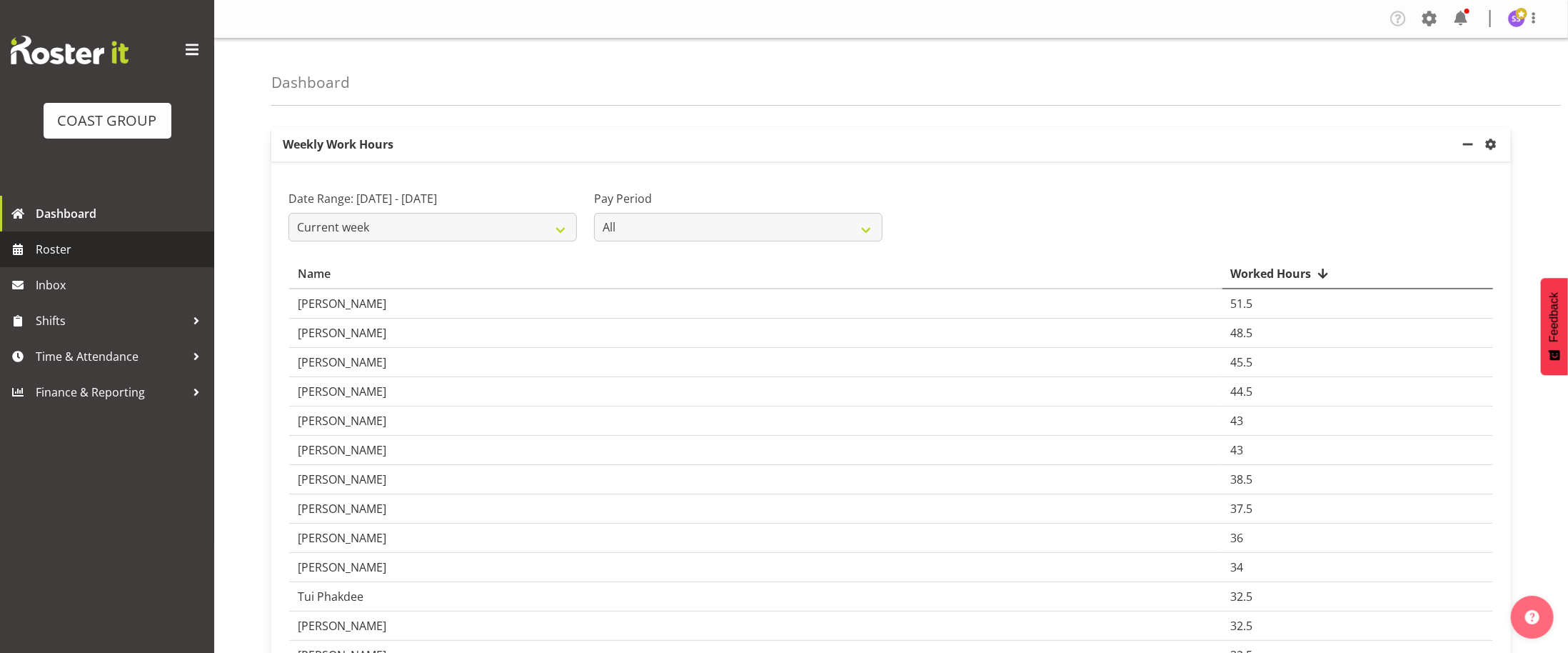
click at [141, 238] on span "Roster" at bounding box center [121, 249] width 171 height 21
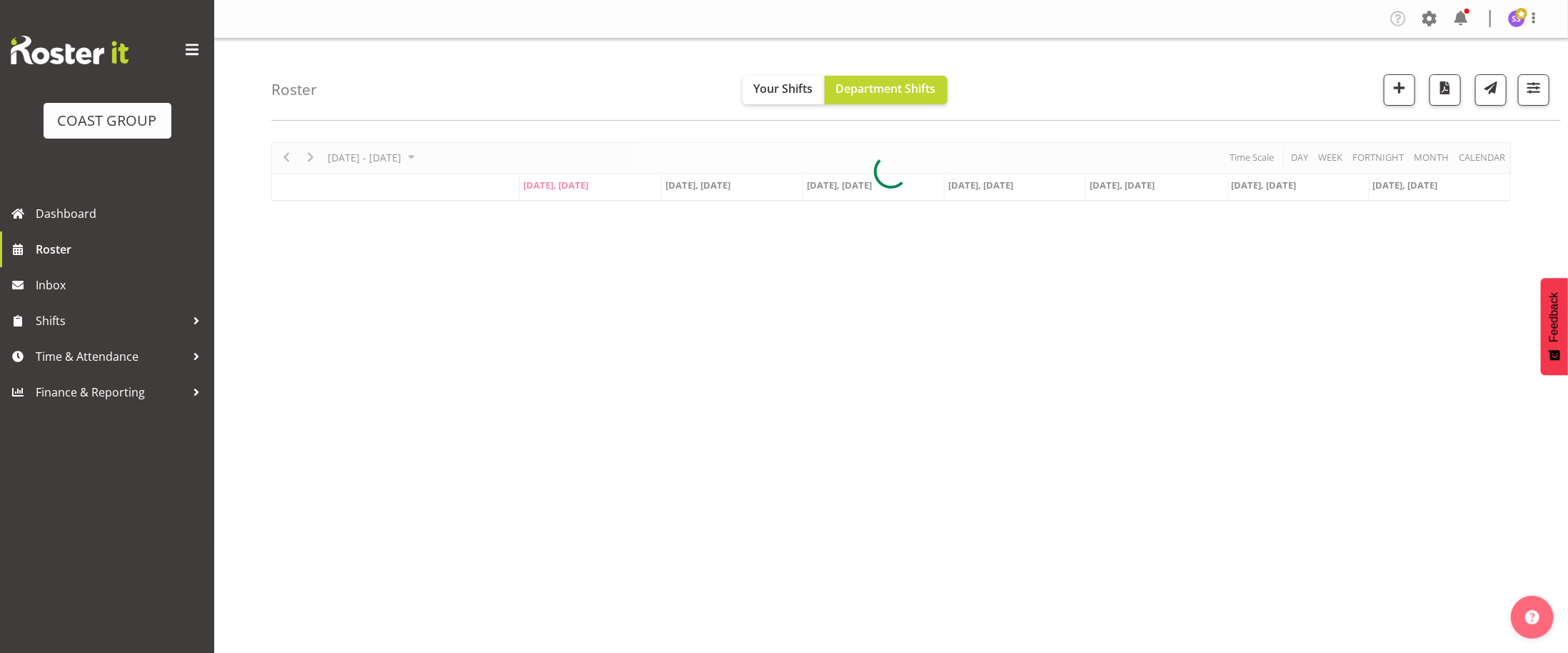
scroll to position [2, 0]
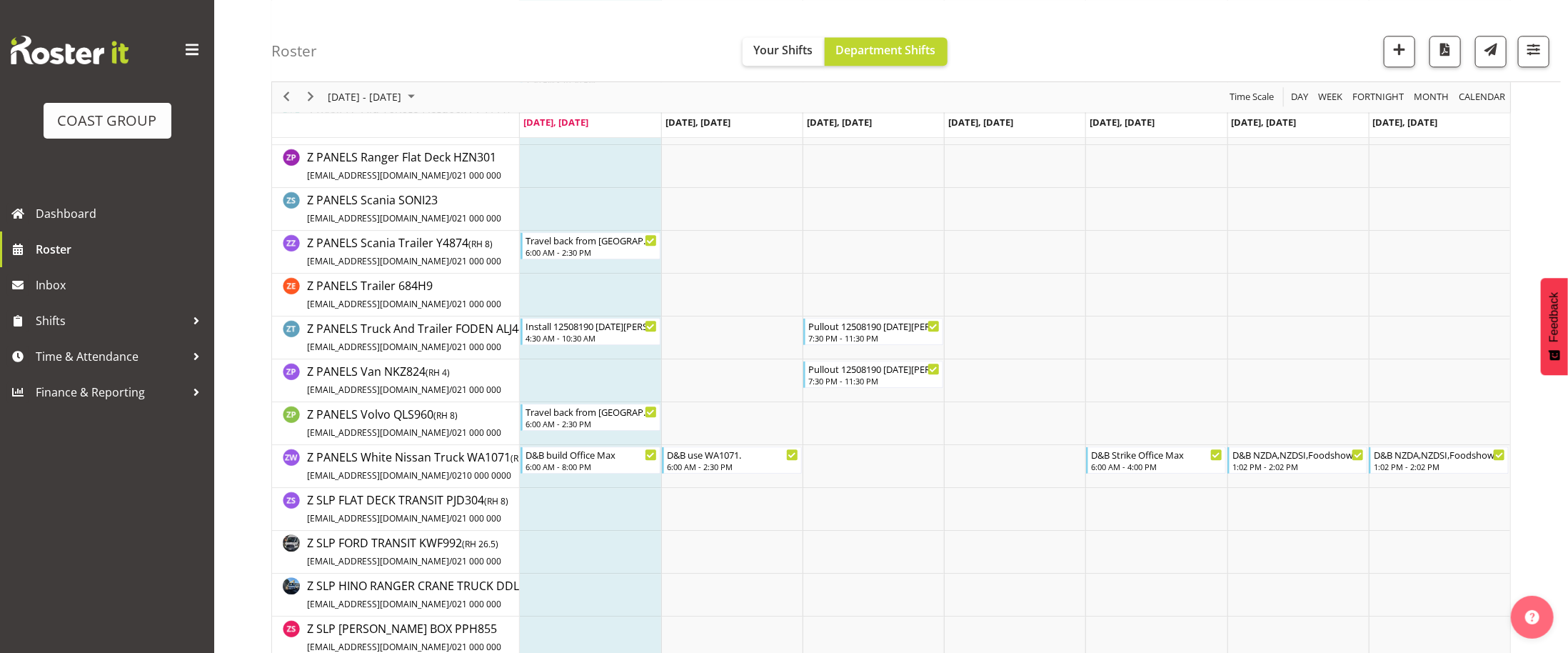
scroll to position [5794, 0]
click at [582, 332] on div "Install 12508190 [DATE][PERSON_NAME] Expo. In at 5am." at bounding box center [592, 326] width 132 height 14
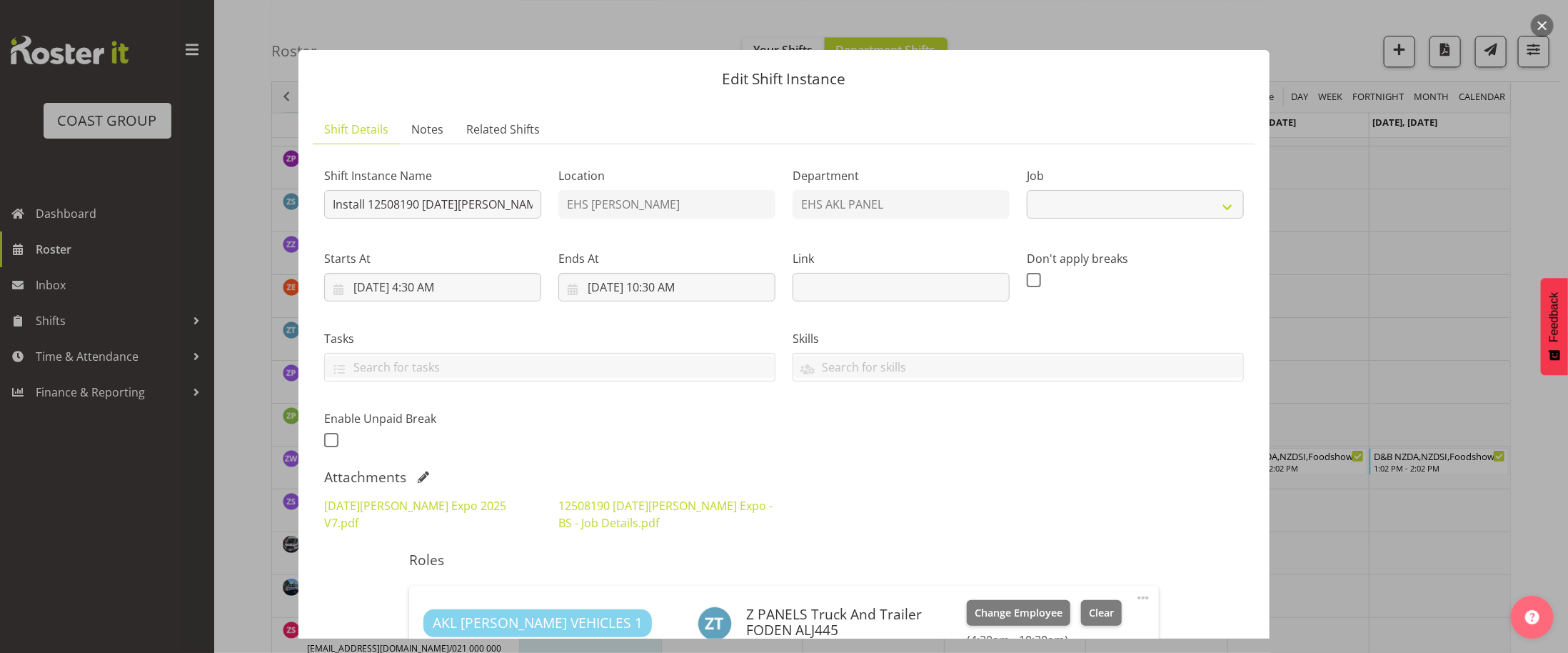
select select "10145"
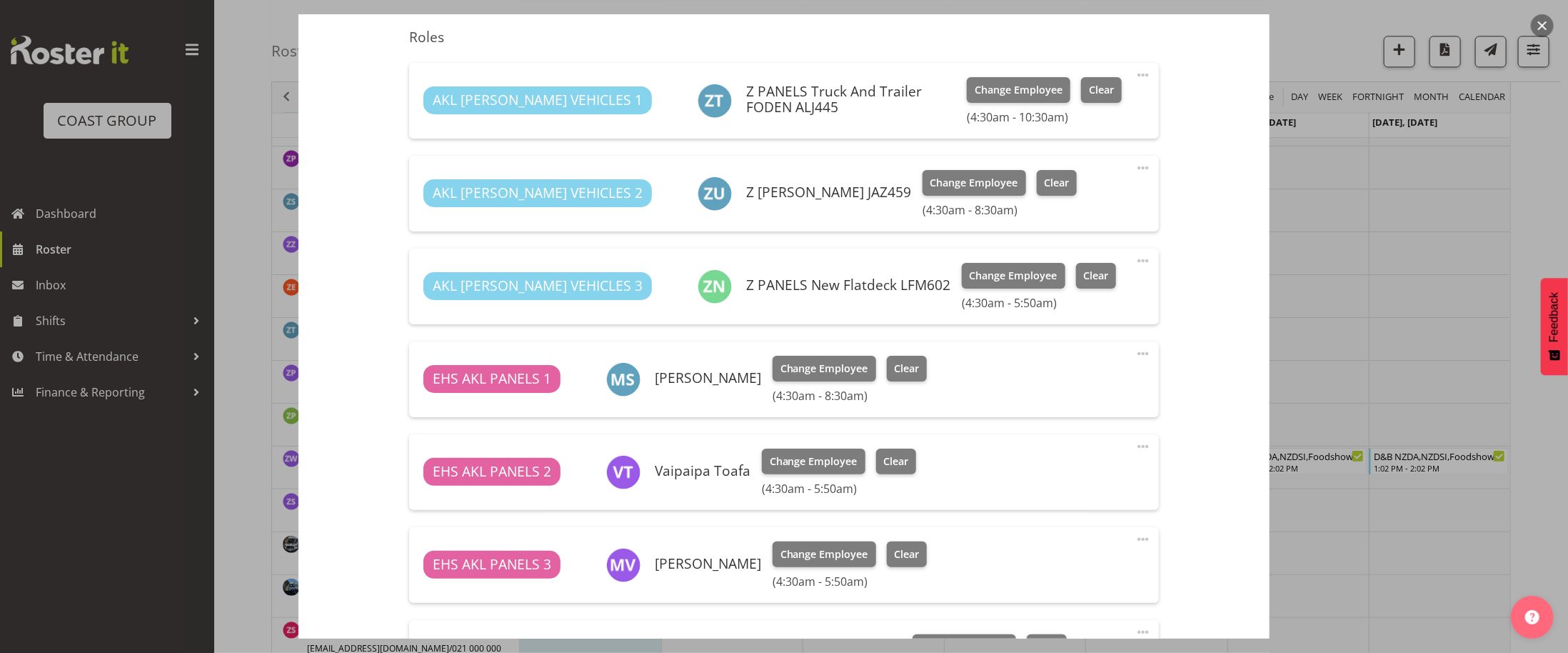
scroll to position [495, 0]
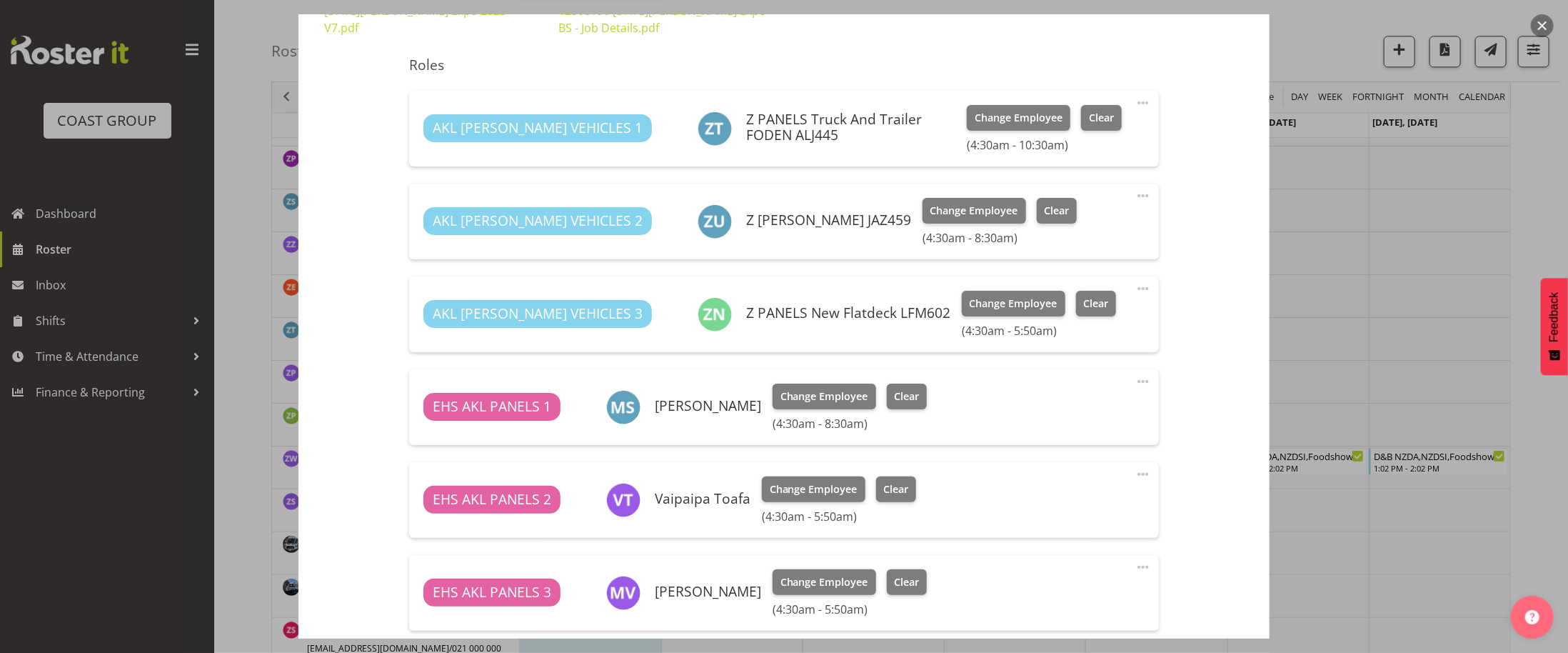
click at [1539, 27] on button "button" at bounding box center [1542, 26] width 23 height 23
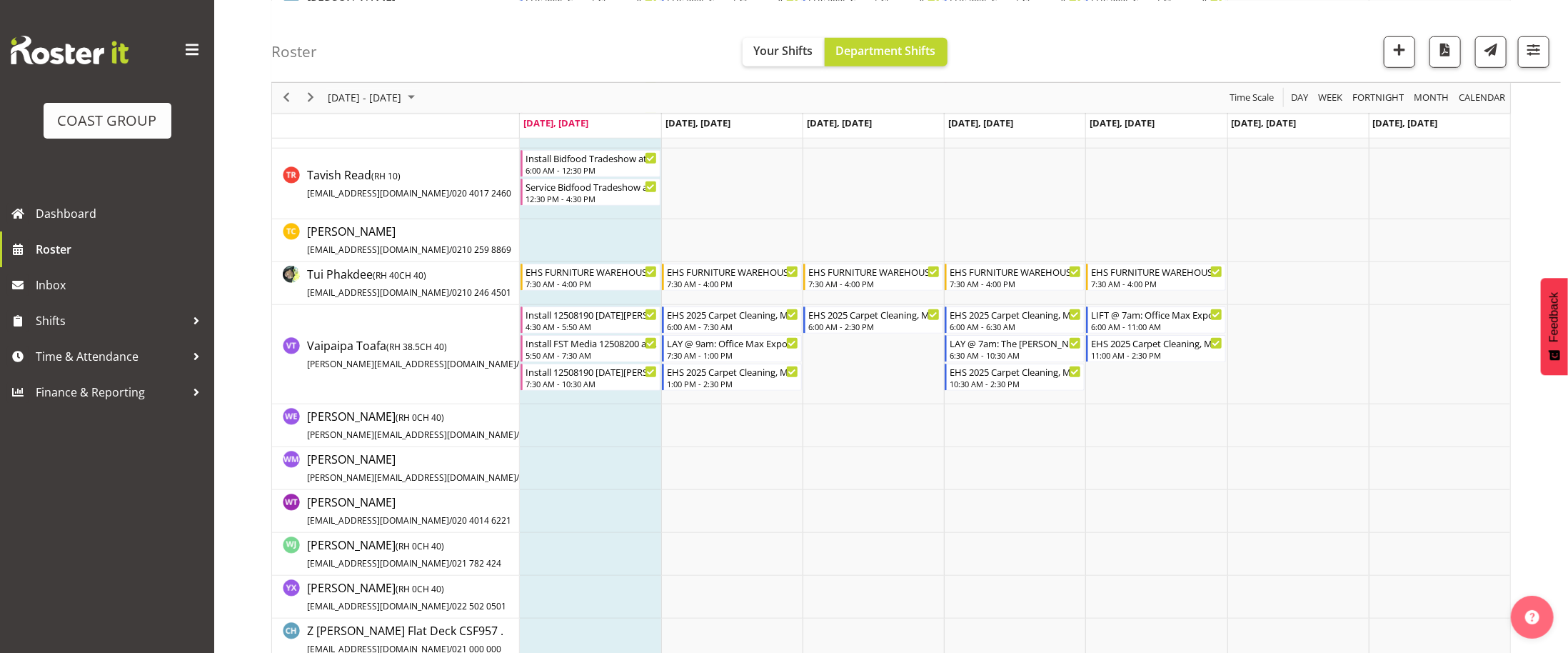
scroll to position [4265, 0]
click at [611, 348] on div "Install FST Media 12508200 at the [DOMAIN_NAME] at 6am." at bounding box center [592, 345] width 132 height 14
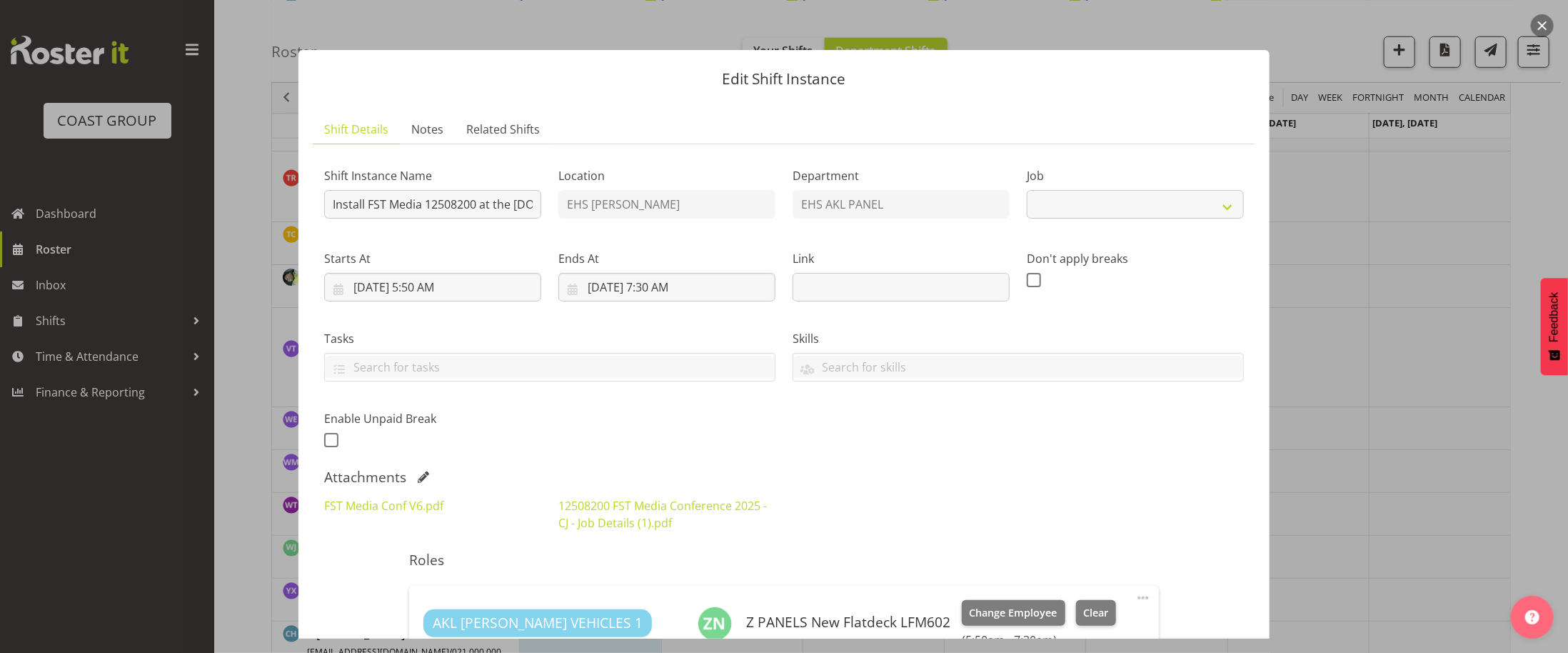
select select "10200"
click at [1542, 33] on button "button" at bounding box center [1542, 26] width 23 height 23
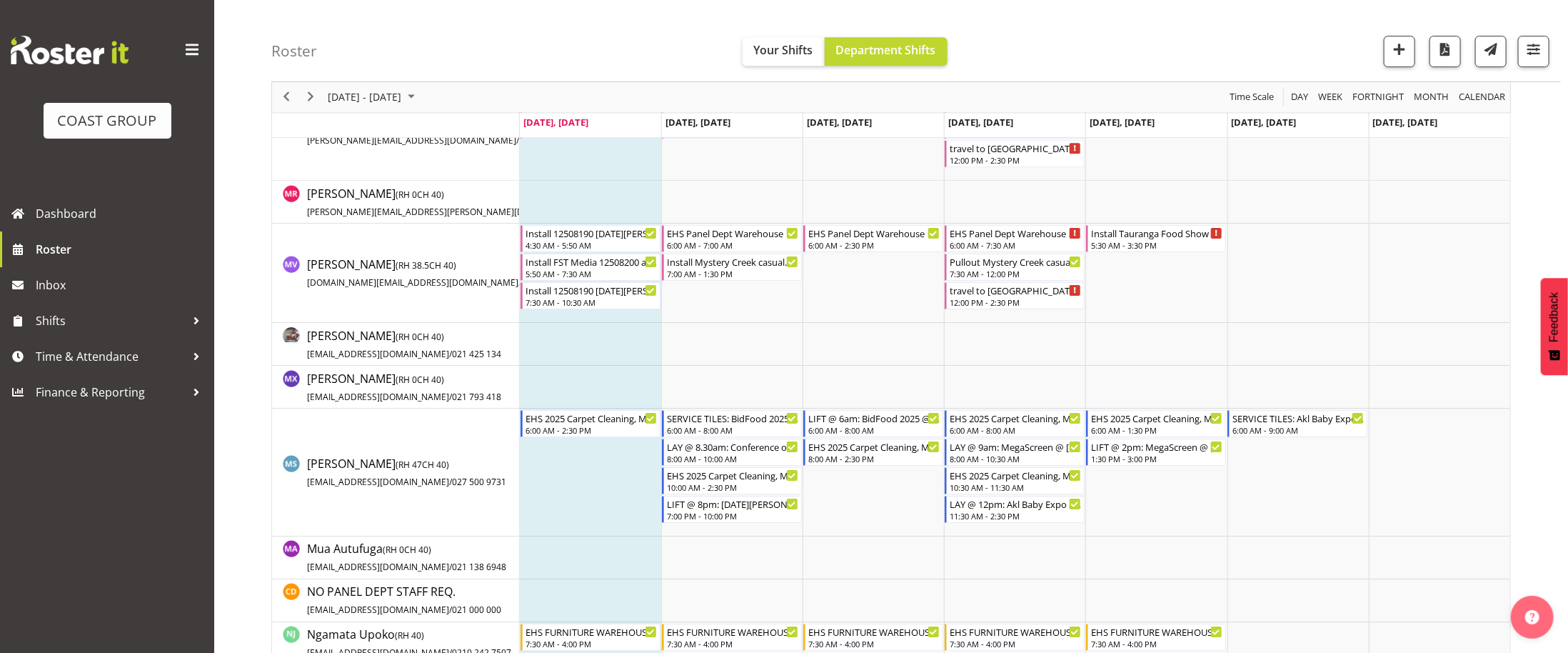
scroll to position [2966, 0]
click at [589, 271] on div "5:50 AM - 7:30 AM" at bounding box center [592, 274] width 132 height 11
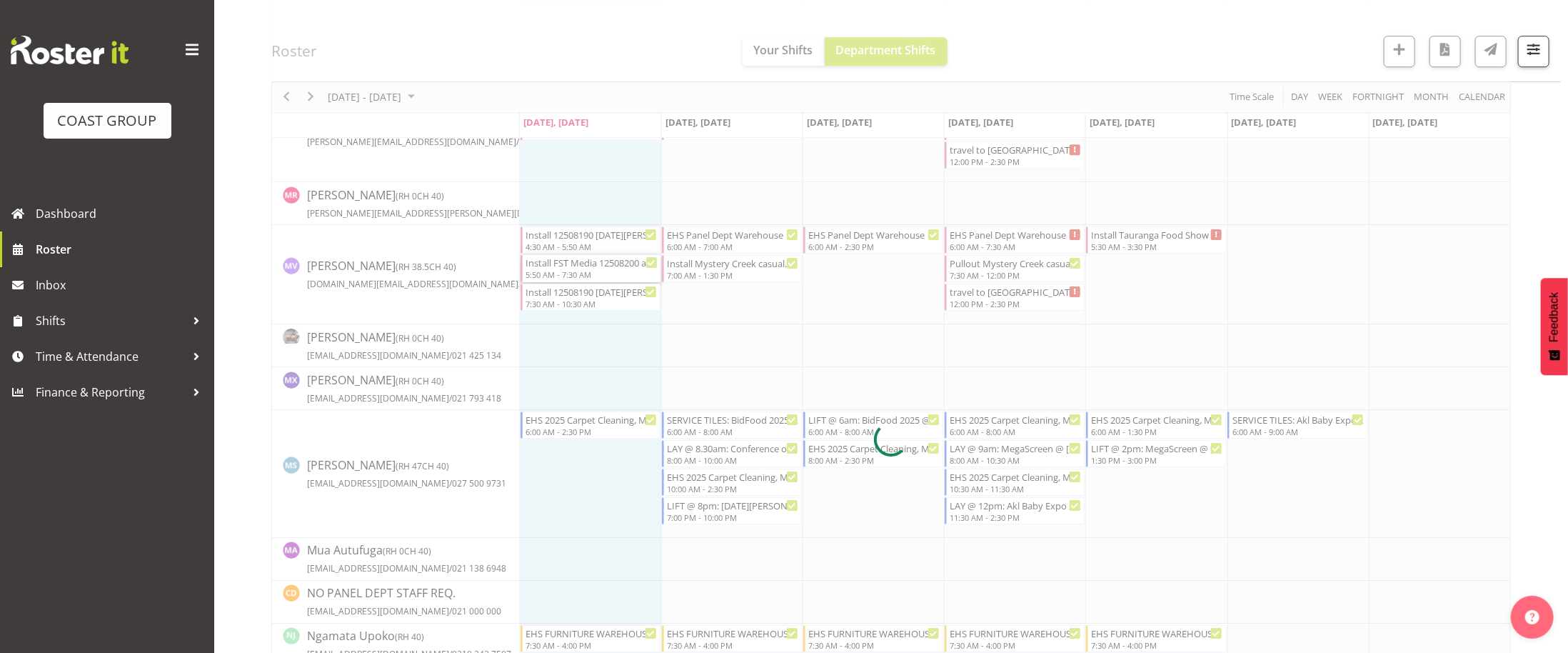
scroll to position [2963, 0]
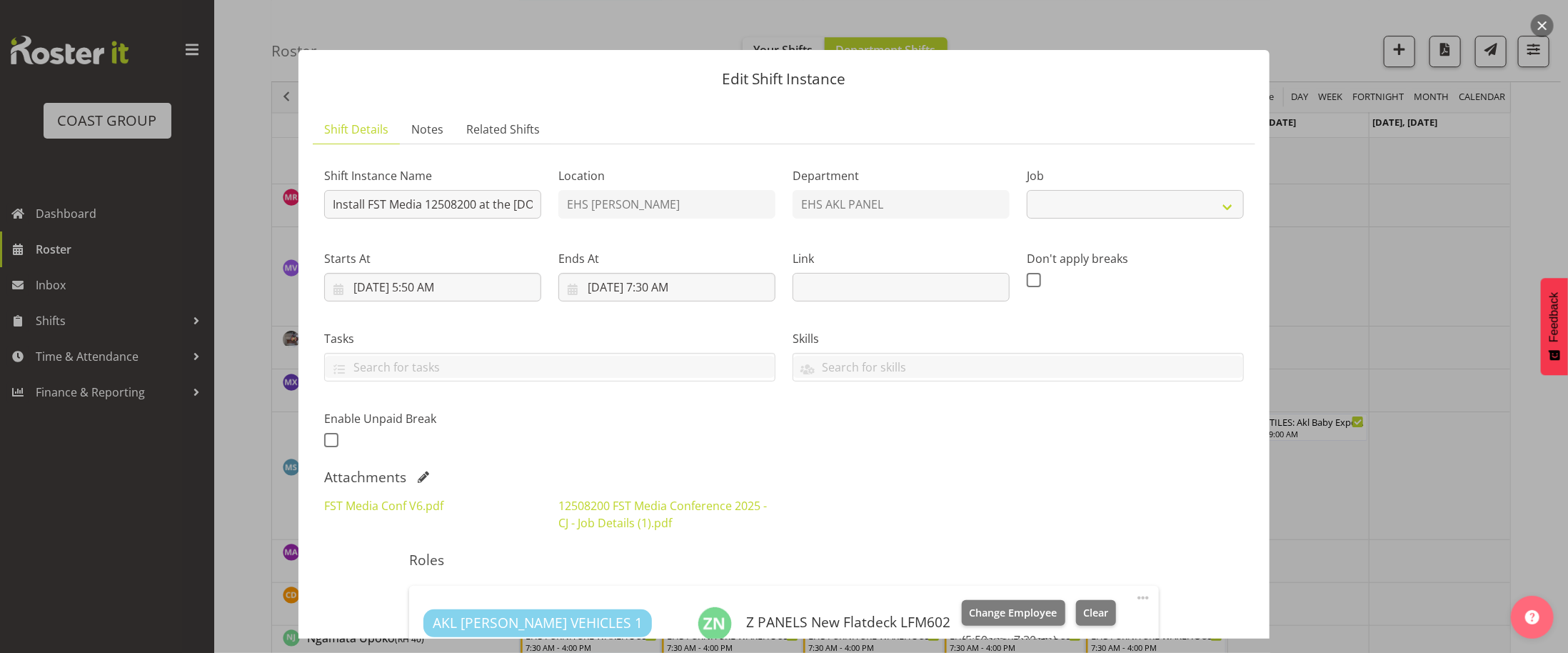
select select "10200"
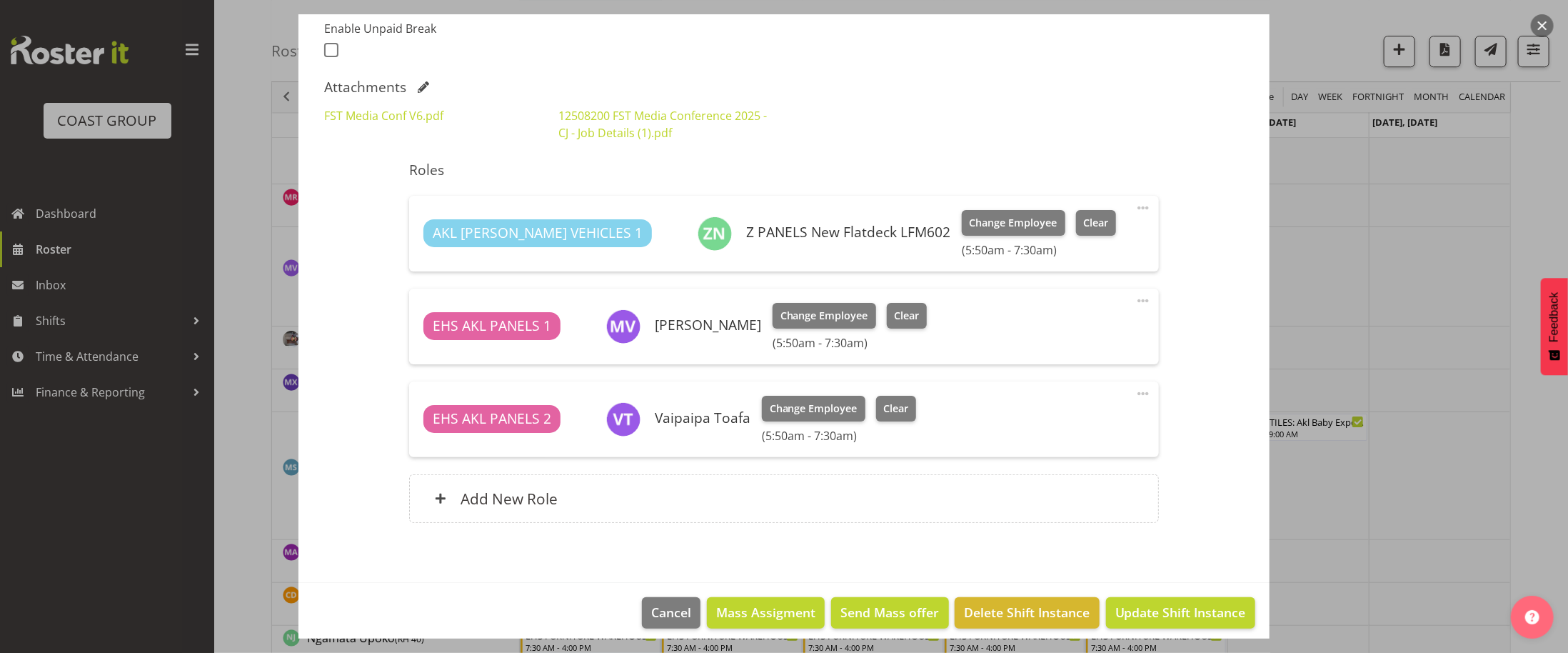
scroll to position [392, 0]
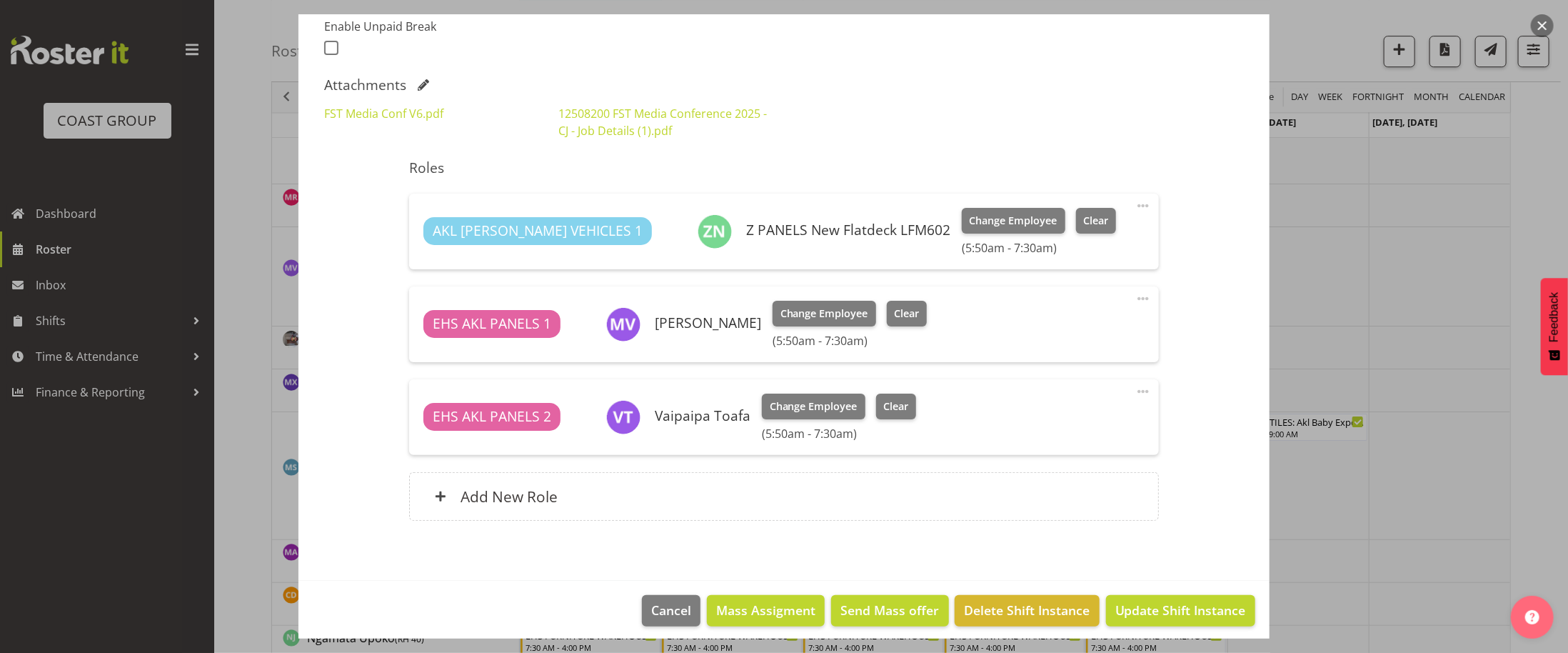
drag, startPoint x: 656, startPoint y: 327, endPoint x: 766, endPoint y: 349, distance: 112.2
click at [766, 349] on div "EHS AKL PANELS 1 [PERSON_NAME] Change Employee Clear (5:50am - 7:30am) Edit Cov…" at bounding box center [783, 324] width 749 height 76
drag, startPoint x: 648, startPoint y: 417, endPoint x: 749, endPoint y: 414, distance: 101.0
click at [749, 414] on div "EHS AKL PANELS 2 Vaipaipa Toafa Change Employee Clear (5:50am - 7:30am)" at bounding box center [783, 417] width 720 height 47
click at [670, 417] on h6 "Vaipaipa Toafa" at bounding box center [703, 416] width 96 height 15
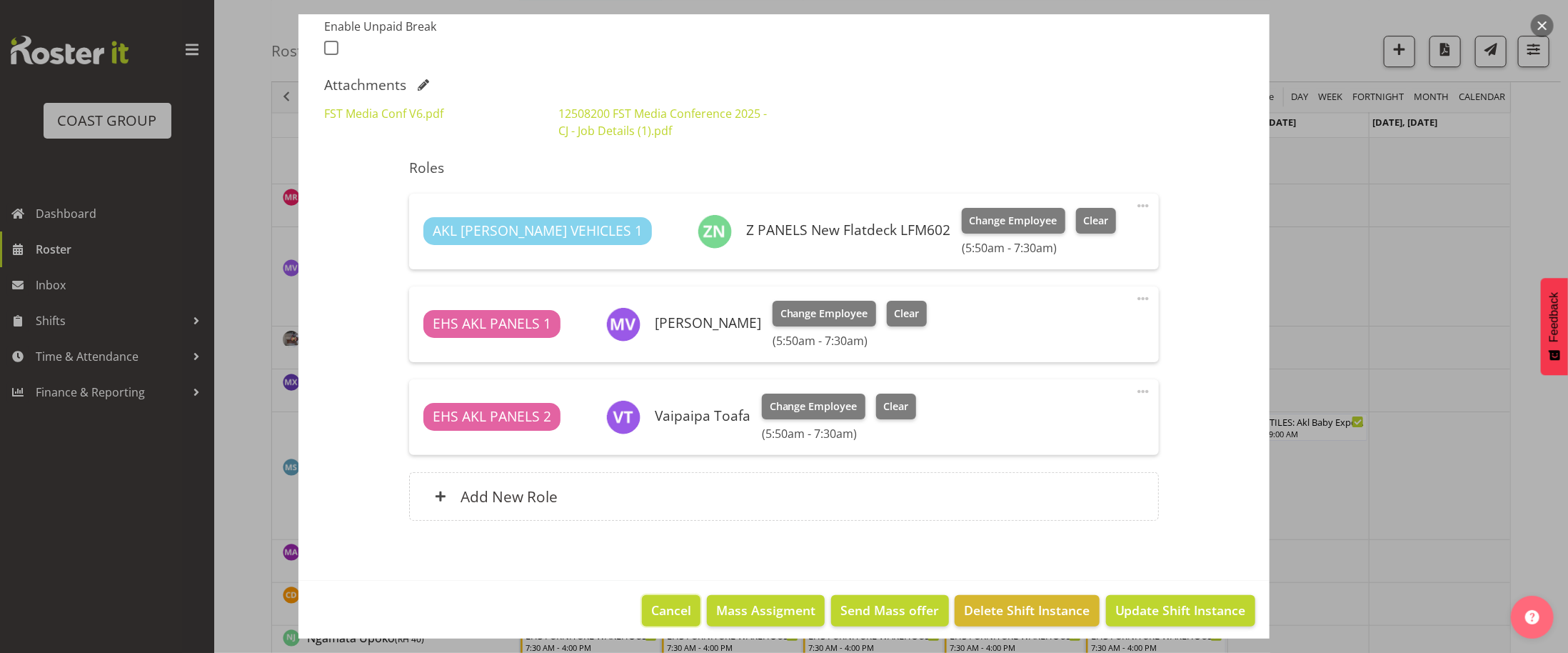
click at [670, 614] on span "Cancel" at bounding box center [671, 609] width 40 height 18
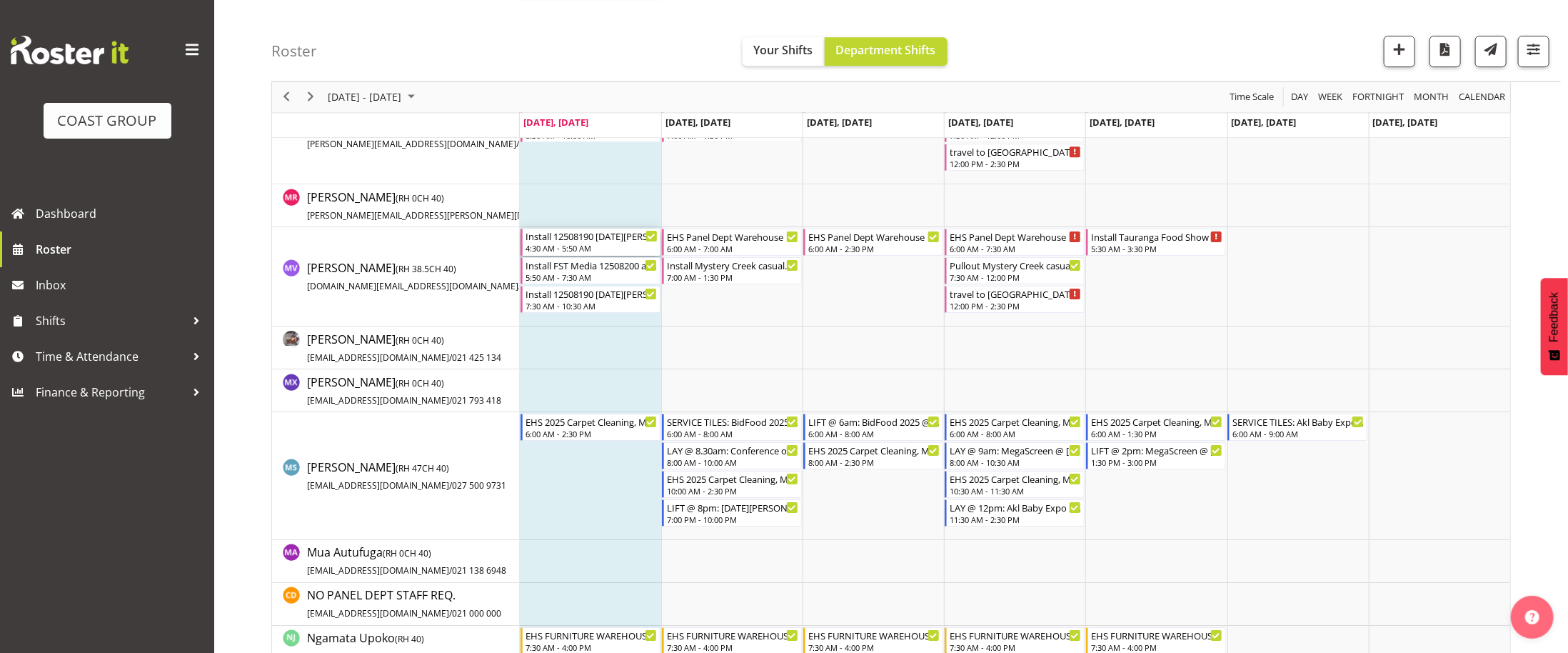
click at [596, 242] on div "Install 12508190 [DATE][PERSON_NAME] Expo. In at 5am." at bounding box center [592, 236] width 132 height 14
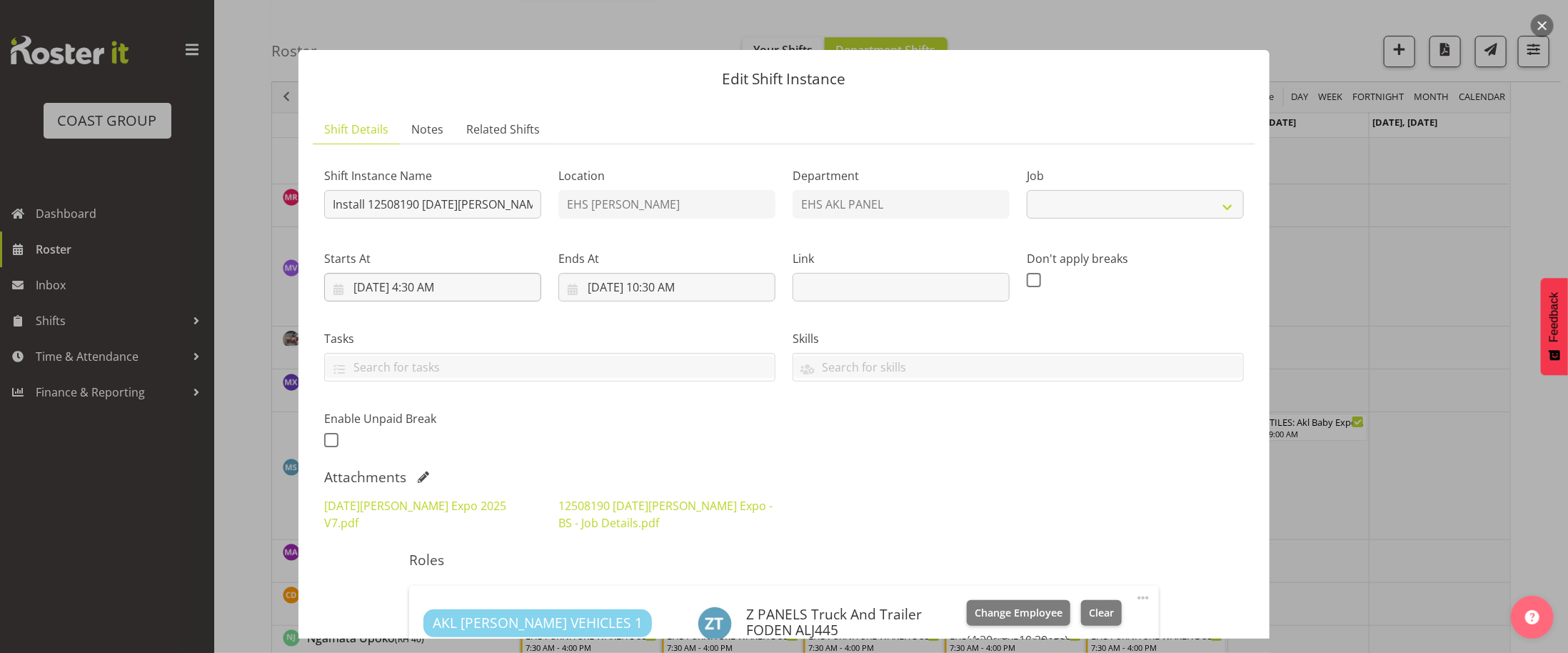
scroll to position [2, 0]
select select "10145"
click at [1545, 30] on button "button" at bounding box center [1542, 26] width 23 height 23
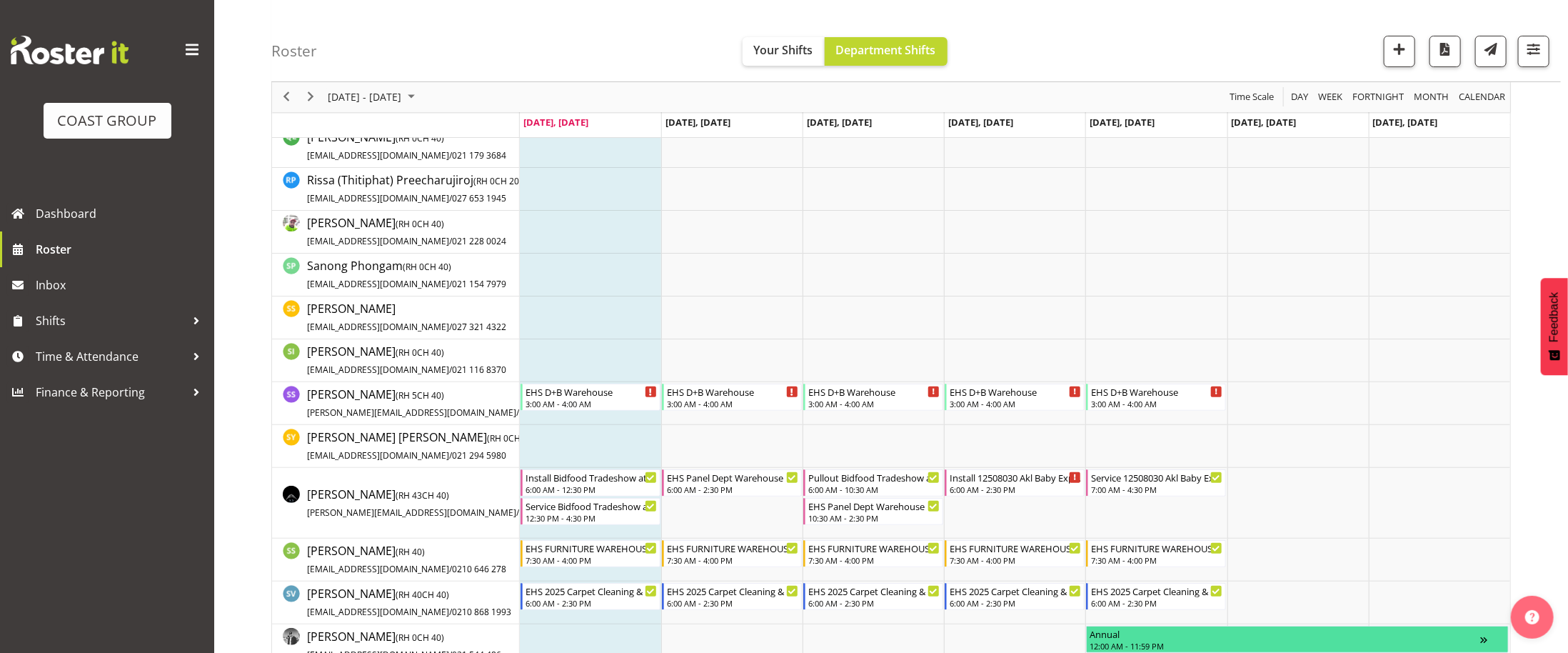
scroll to position [3707, 0]
